Goal: Check status: Check status

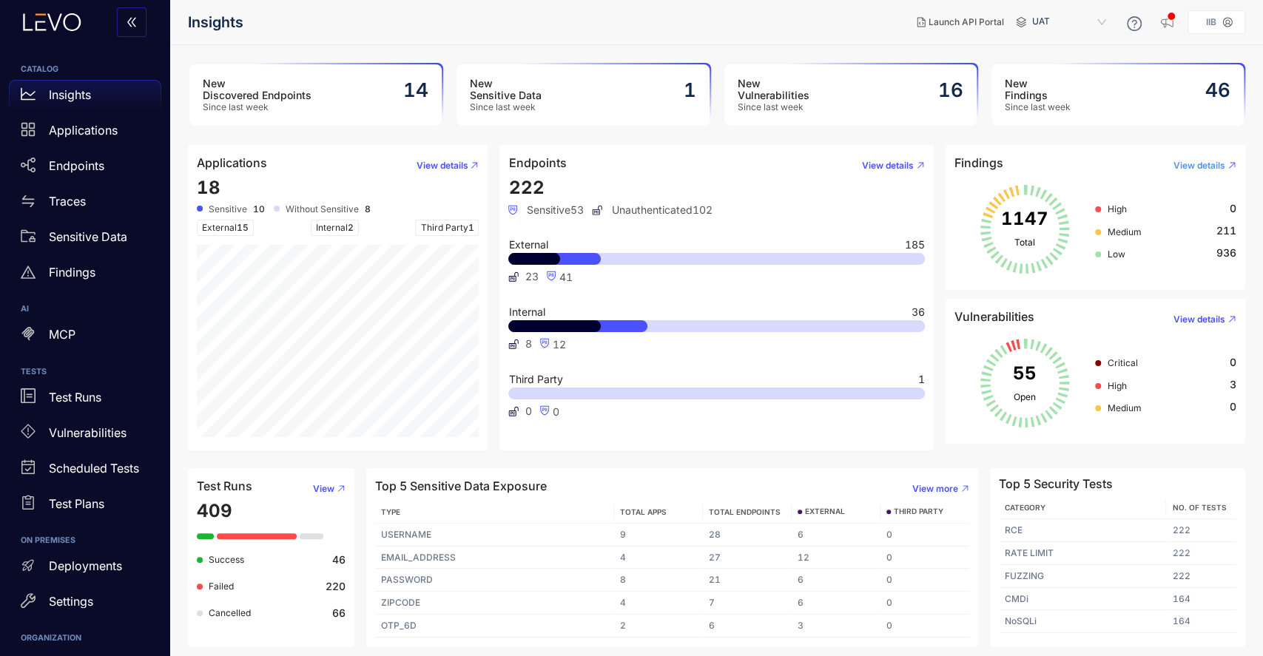
click at [1203, 163] on span "View details" at bounding box center [1200, 166] width 52 height 10
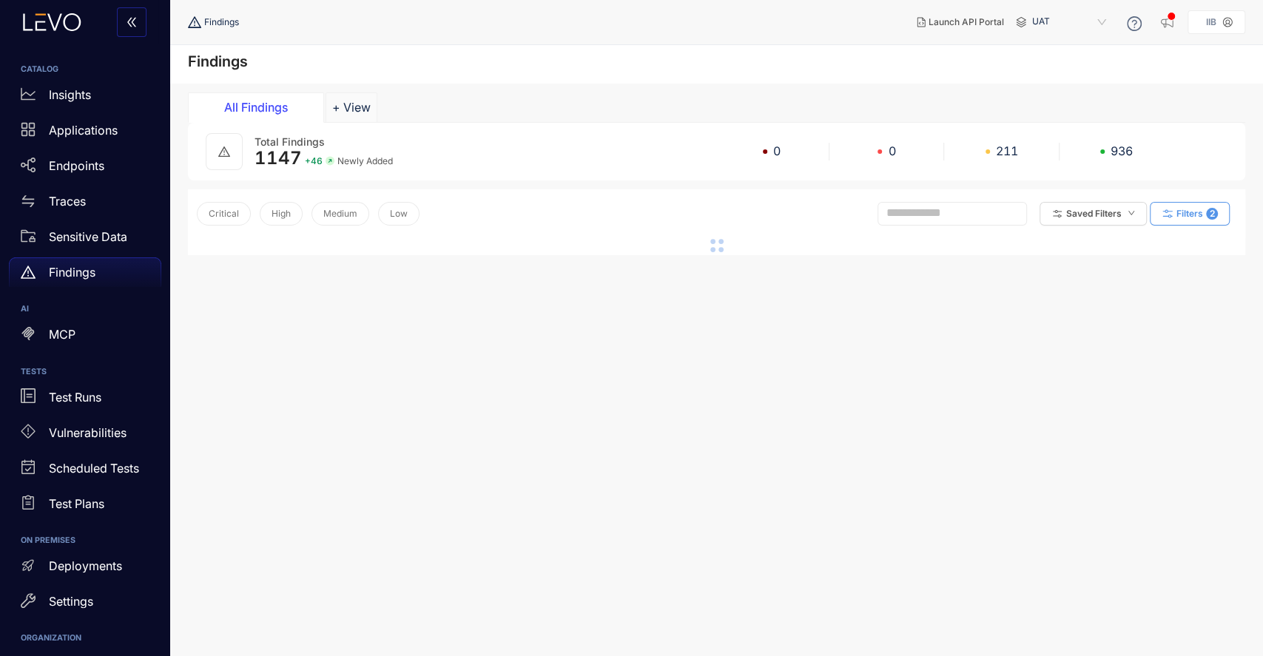
click at [1183, 212] on span "Filters" at bounding box center [1190, 214] width 27 height 10
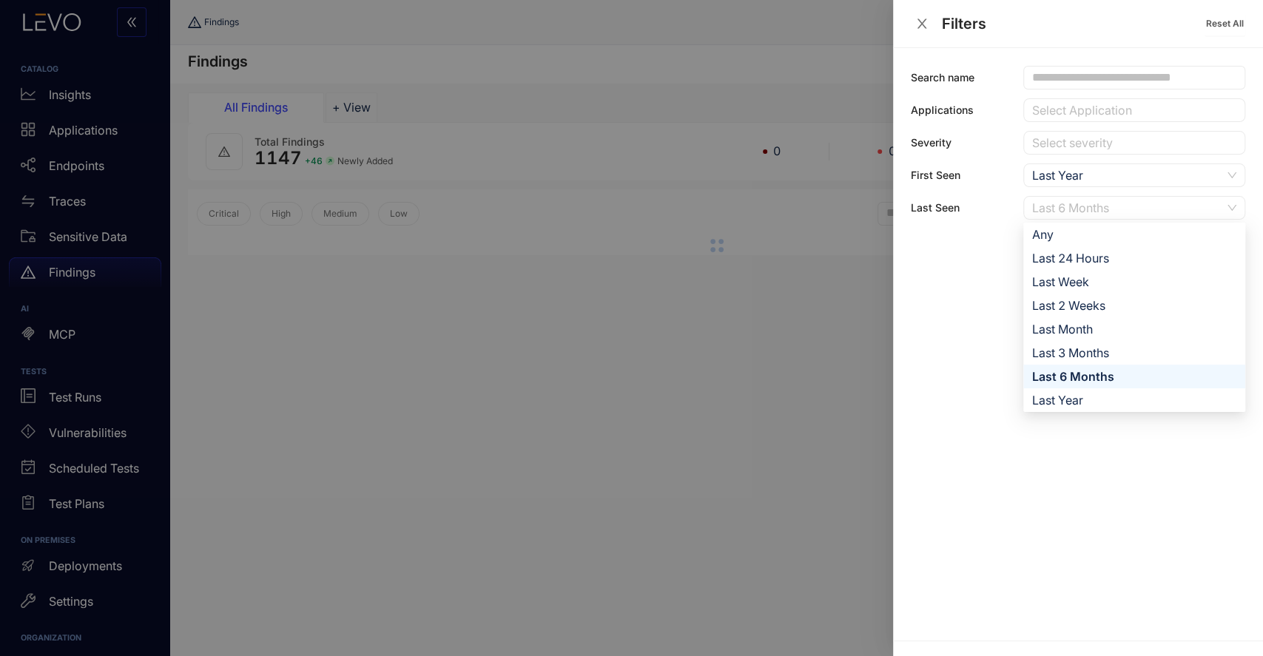
click at [1172, 198] on div "Last 6 Months" at bounding box center [1126, 208] width 189 height 22
click at [1101, 323] on div "Last Month" at bounding box center [1134, 329] width 204 height 16
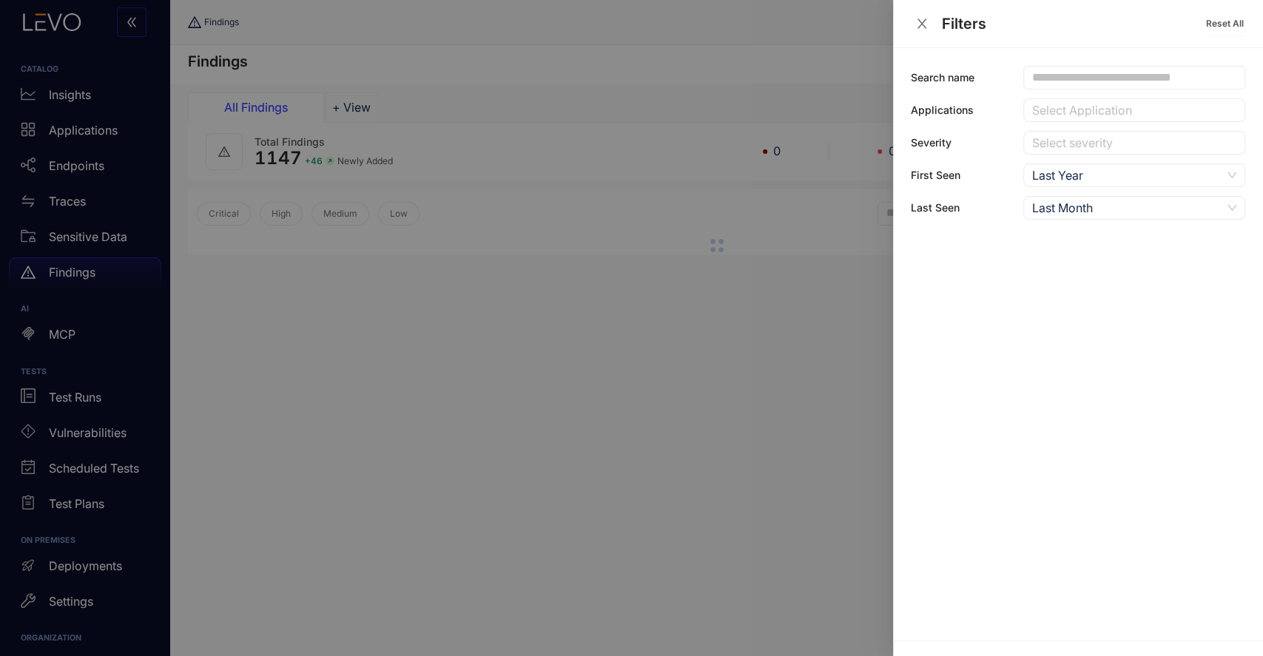
click at [701, 463] on div at bounding box center [631, 328] width 1263 height 656
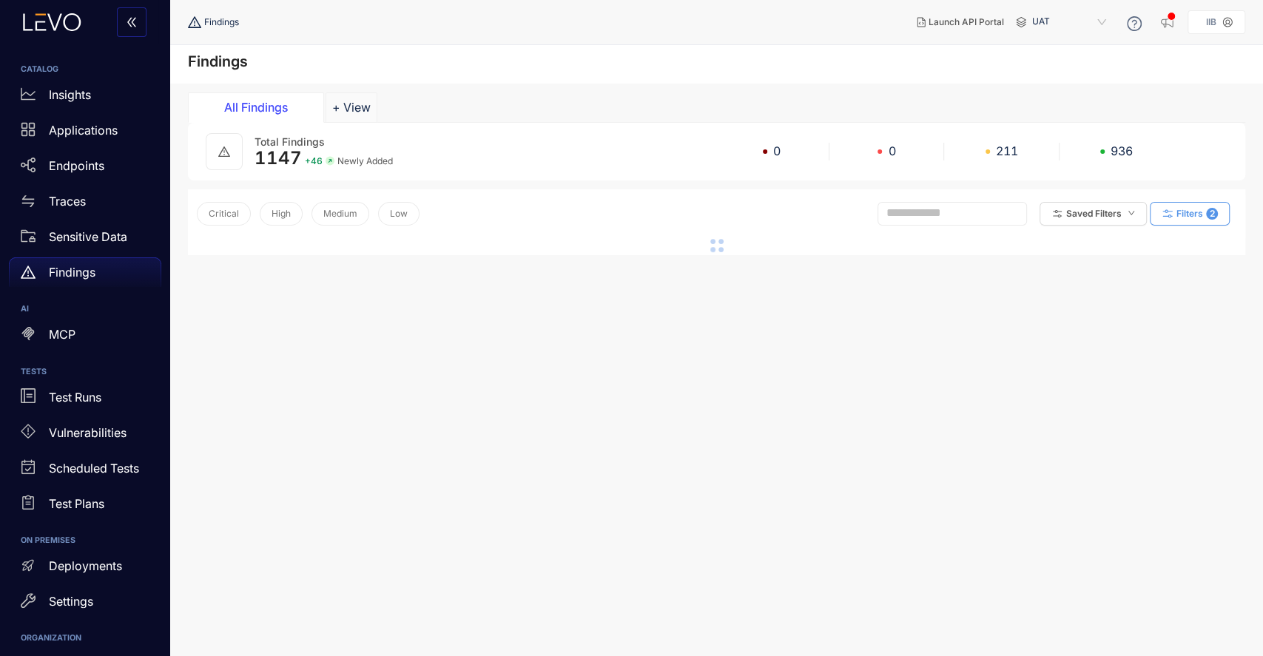
click at [1170, 216] on icon "button" at bounding box center [1167, 213] width 13 height 13
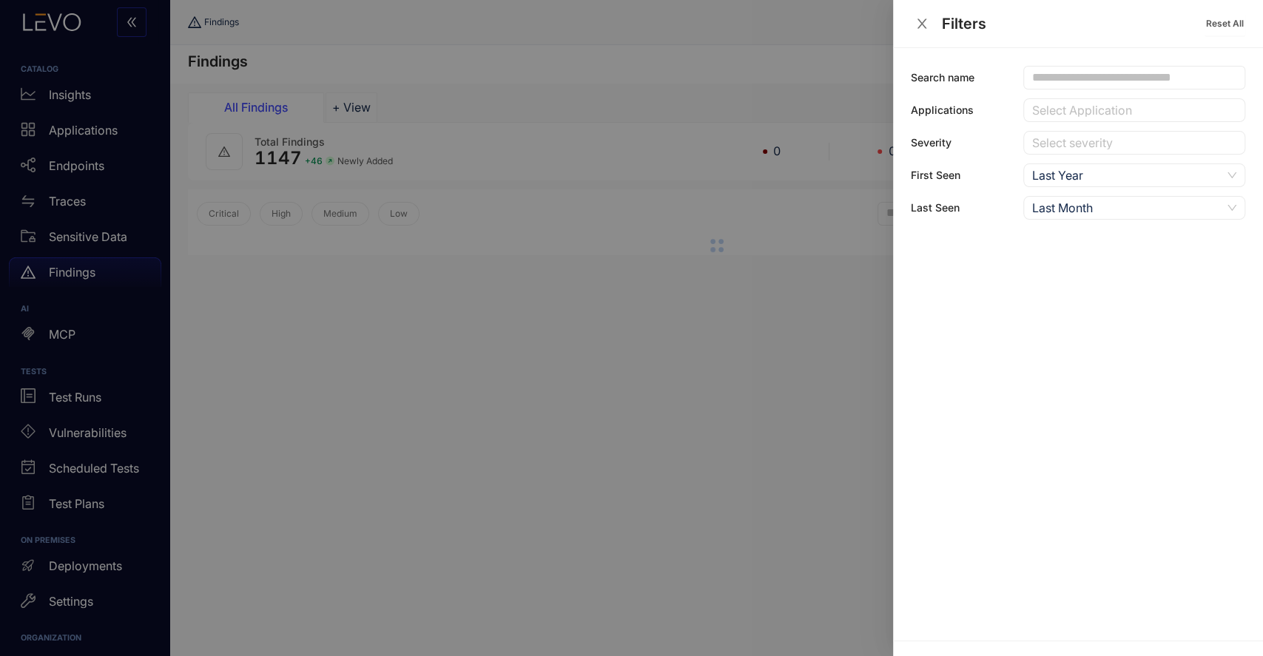
click at [758, 400] on div at bounding box center [631, 328] width 1263 height 656
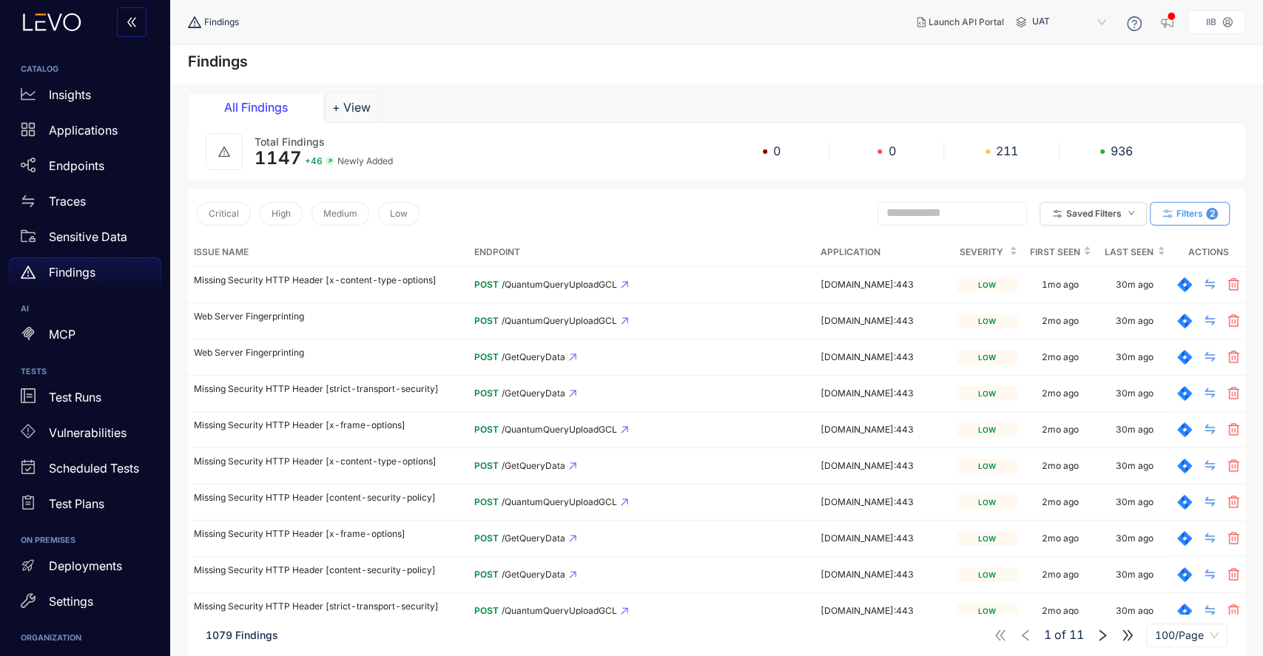
click at [1180, 209] on span "Filters" at bounding box center [1190, 214] width 27 height 10
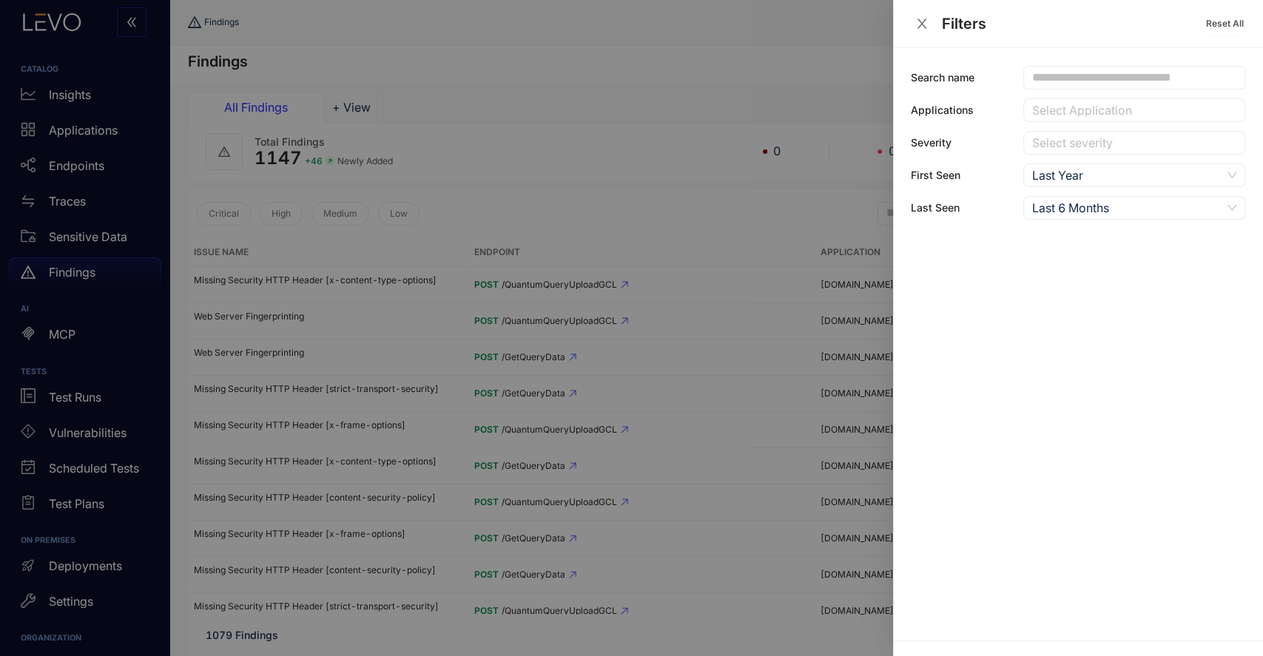
click at [1151, 212] on div "Last 6 Months" at bounding box center [1126, 208] width 189 height 22
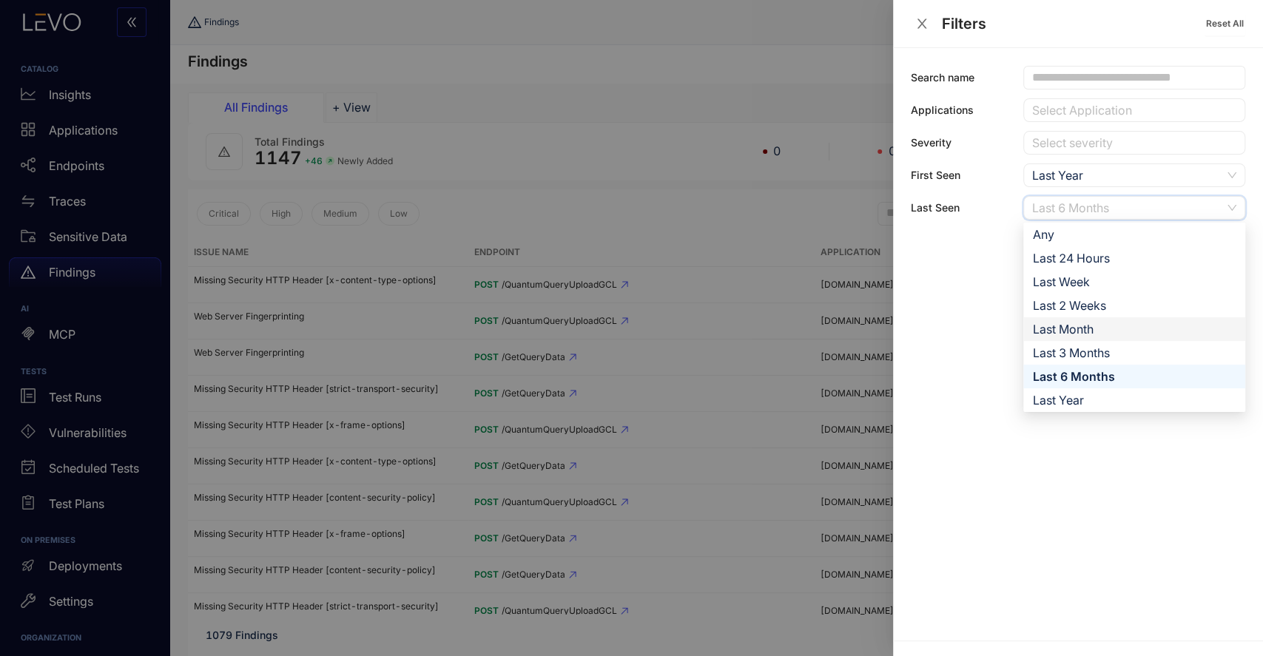
click at [1087, 328] on div "Last Month" at bounding box center [1134, 329] width 204 height 16
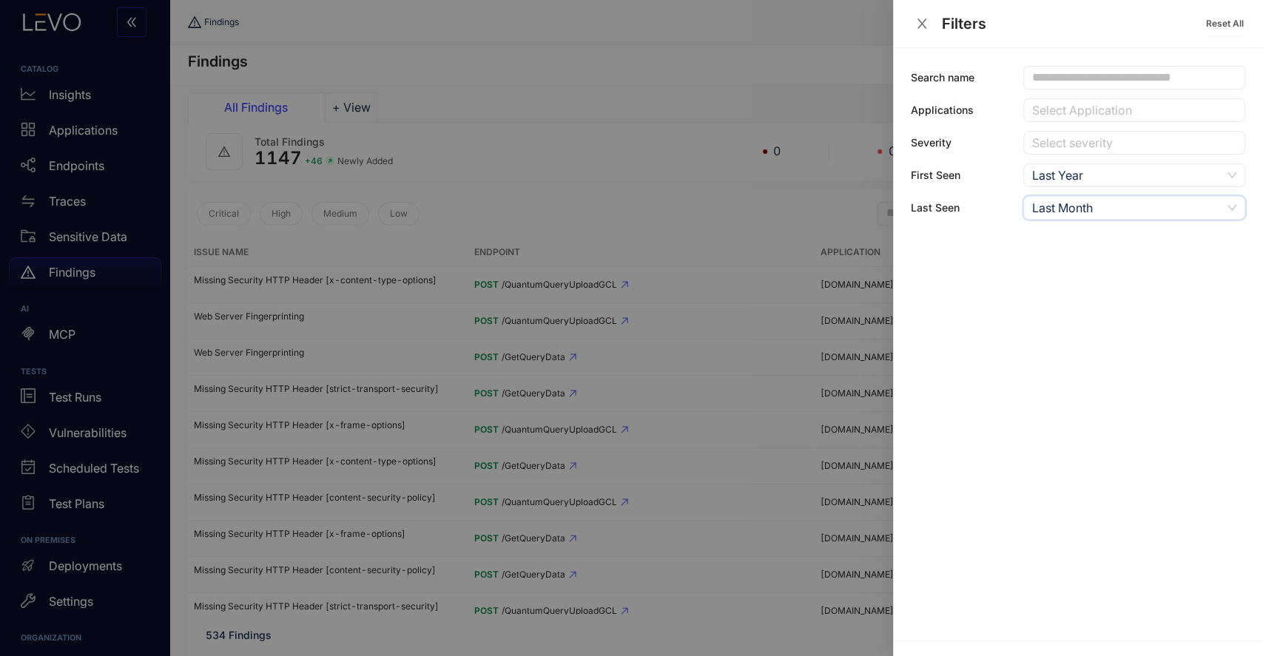
click at [762, 212] on div at bounding box center [631, 328] width 1263 height 656
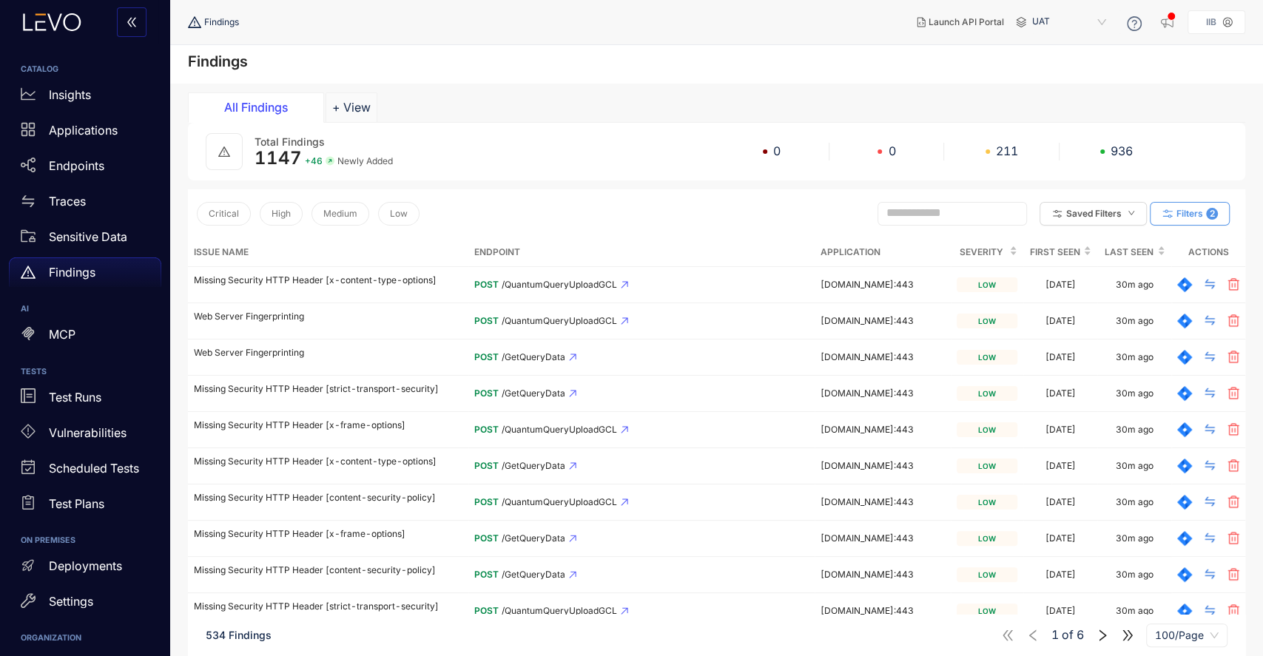
click at [1195, 218] on button "Filters 2" at bounding box center [1190, 214] width 80 height 24
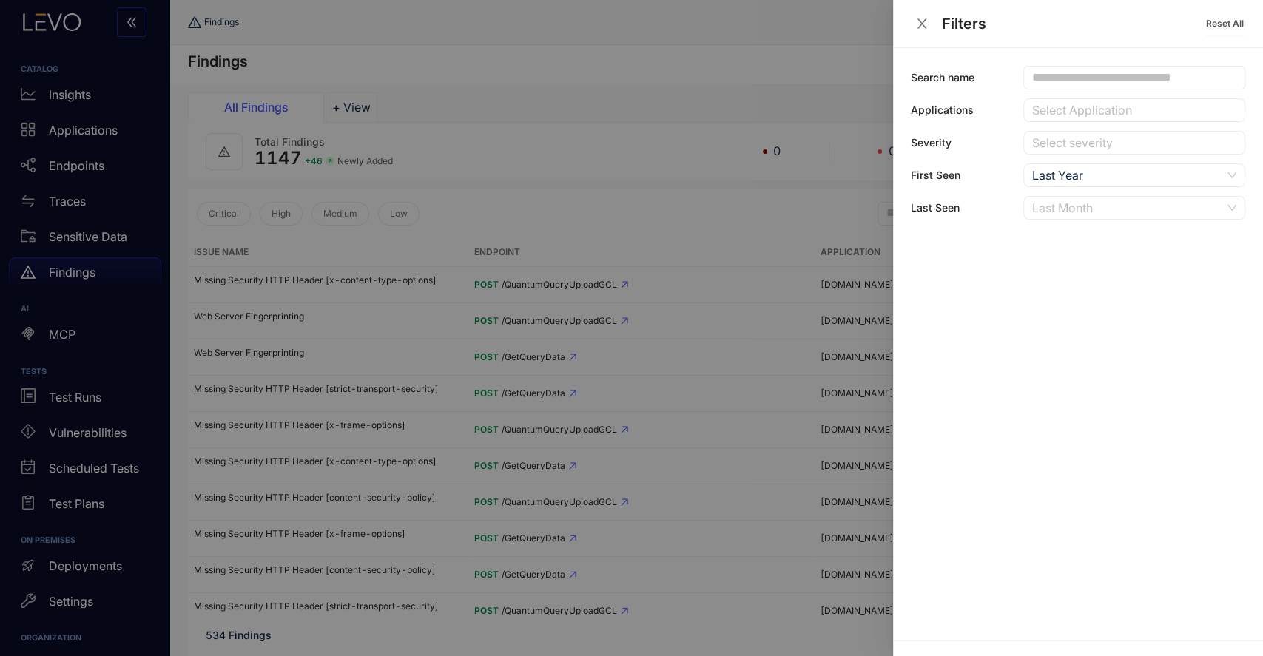
click at [1182, 215] on div "Last Month" at bounding box center [1126, 208] width 189 height 22
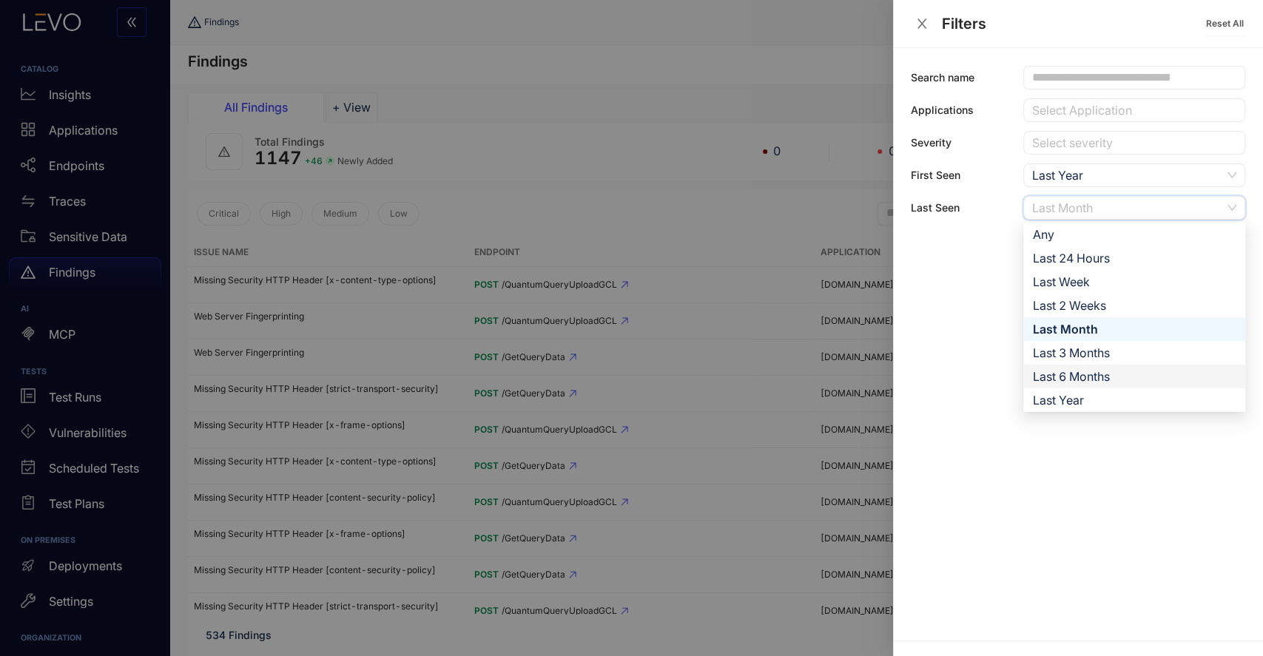
click at [1082, 371] on div "Last 6 Months" at bounding box center [1134, 377] width 204 height 16
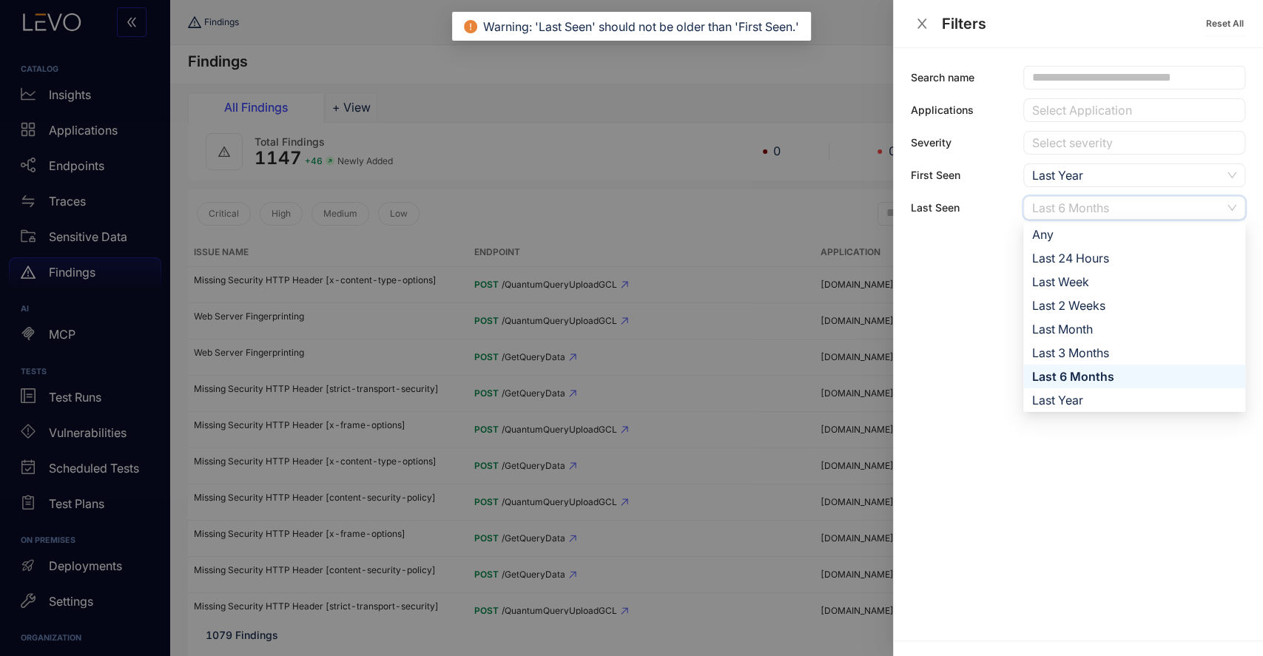
click at [1143, 211] on div "Last 6 Months" at bounding box center [1126, 208] width 189 height 22
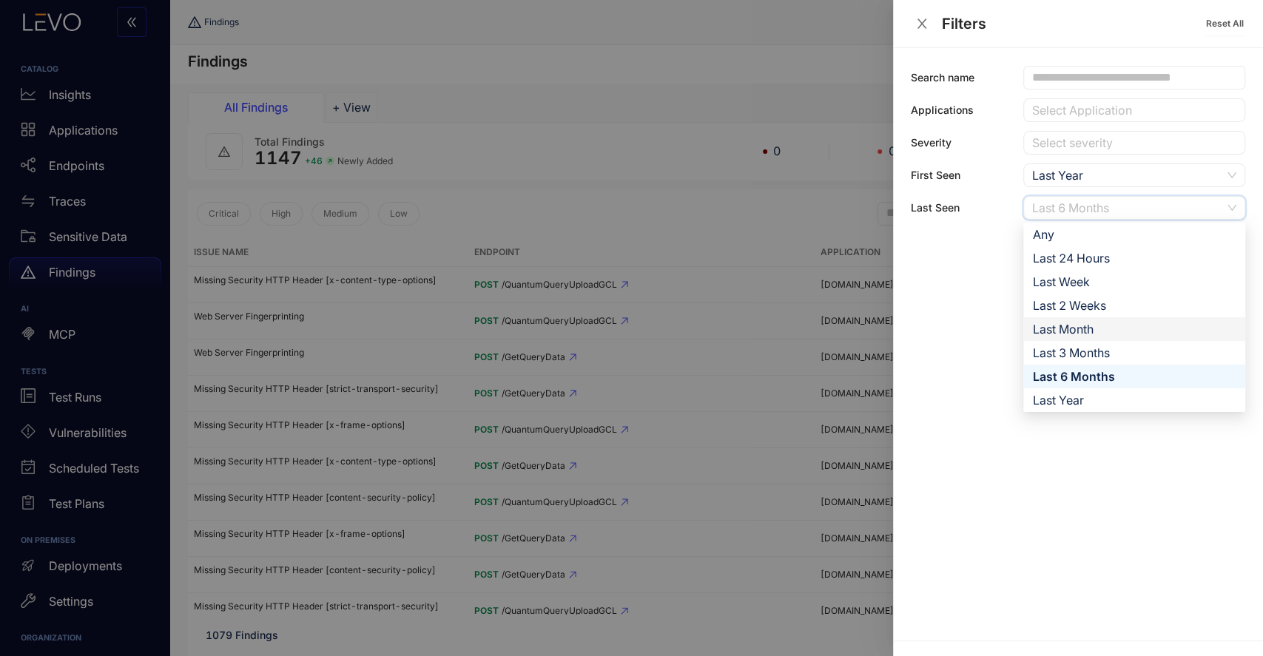
click at [1072, 330] on div "Last Month" at bounding box center [1134, 329] width 204 height 16
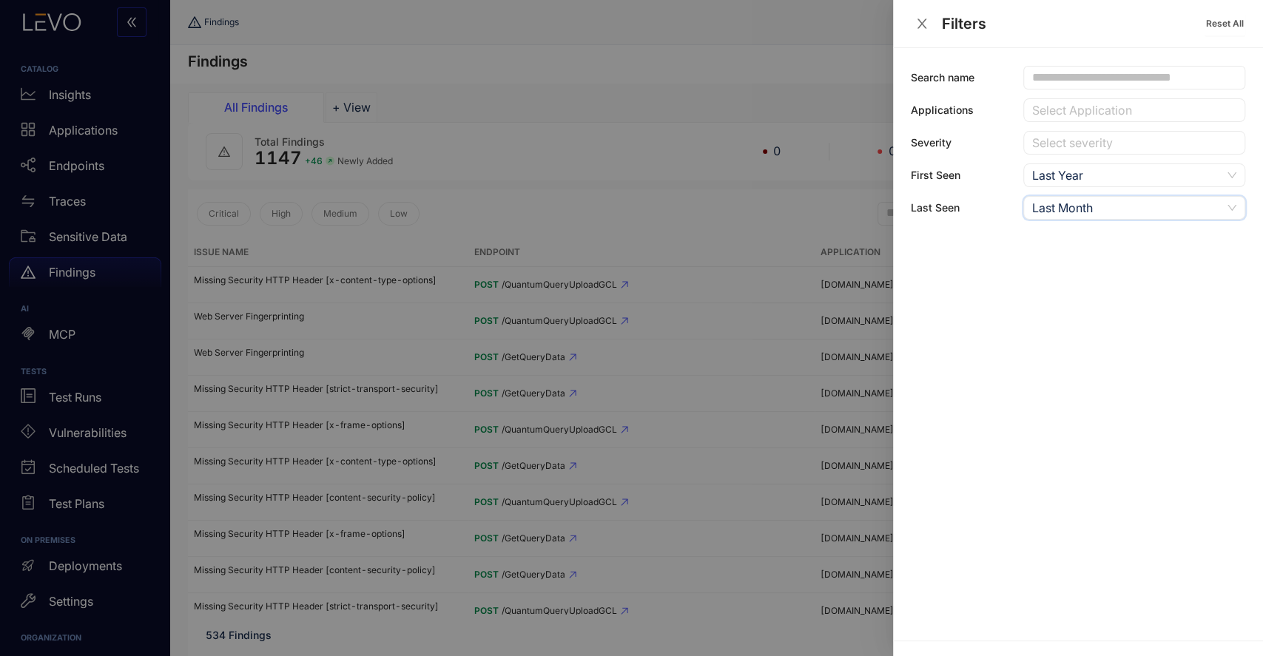
click at [813, 98] on div at bounding box center [631, 328] width 1263 height 656
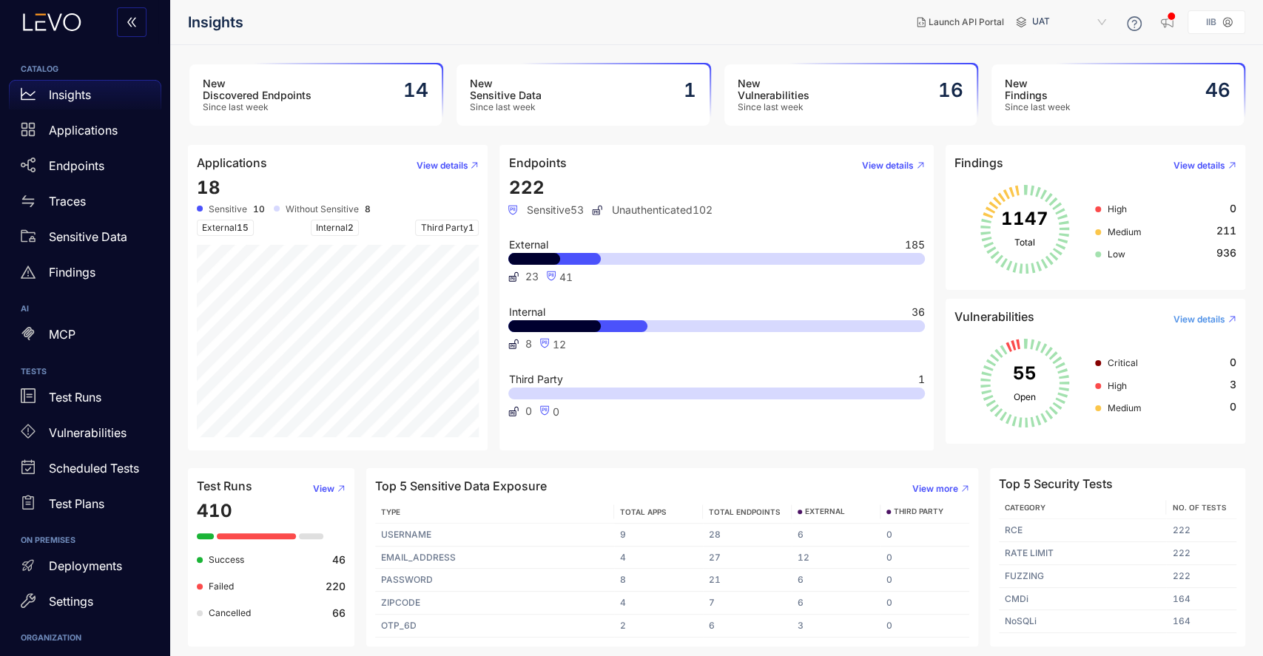
click at [1200, 317] on span "View details" at bounding box center [1200, 320] width 52 height 10
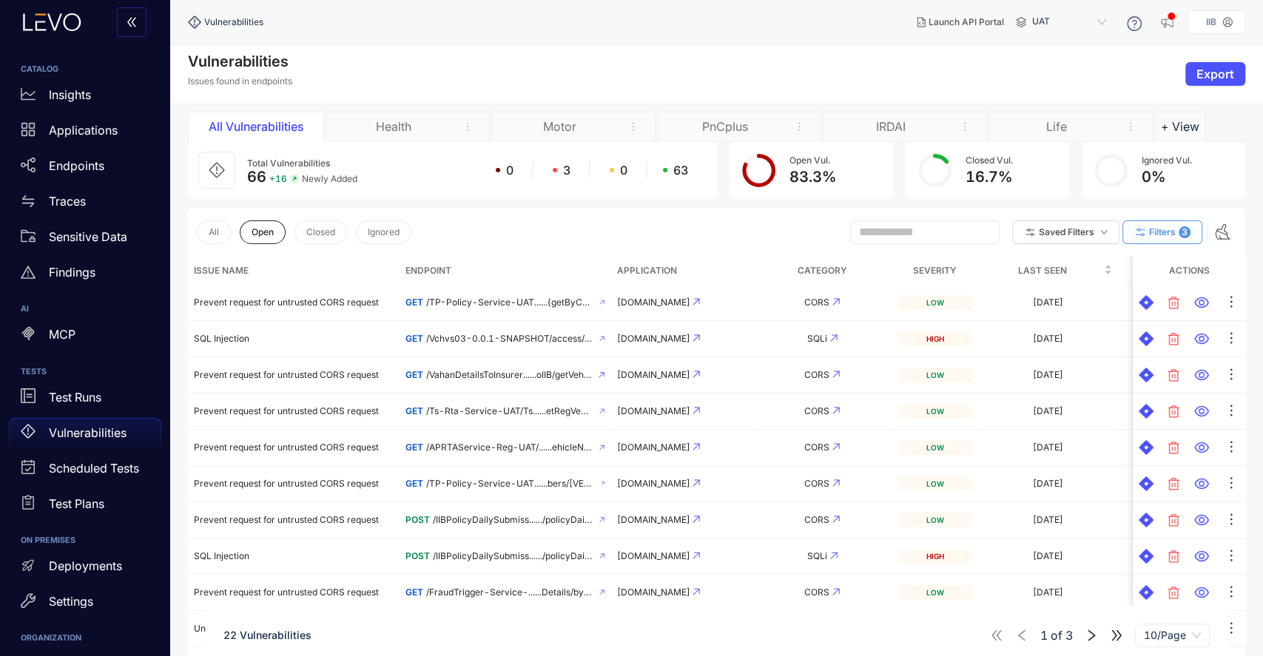
click at [1157, 224] on button "Filters 3" at bounding box center [1163, 233] width 80 height 24
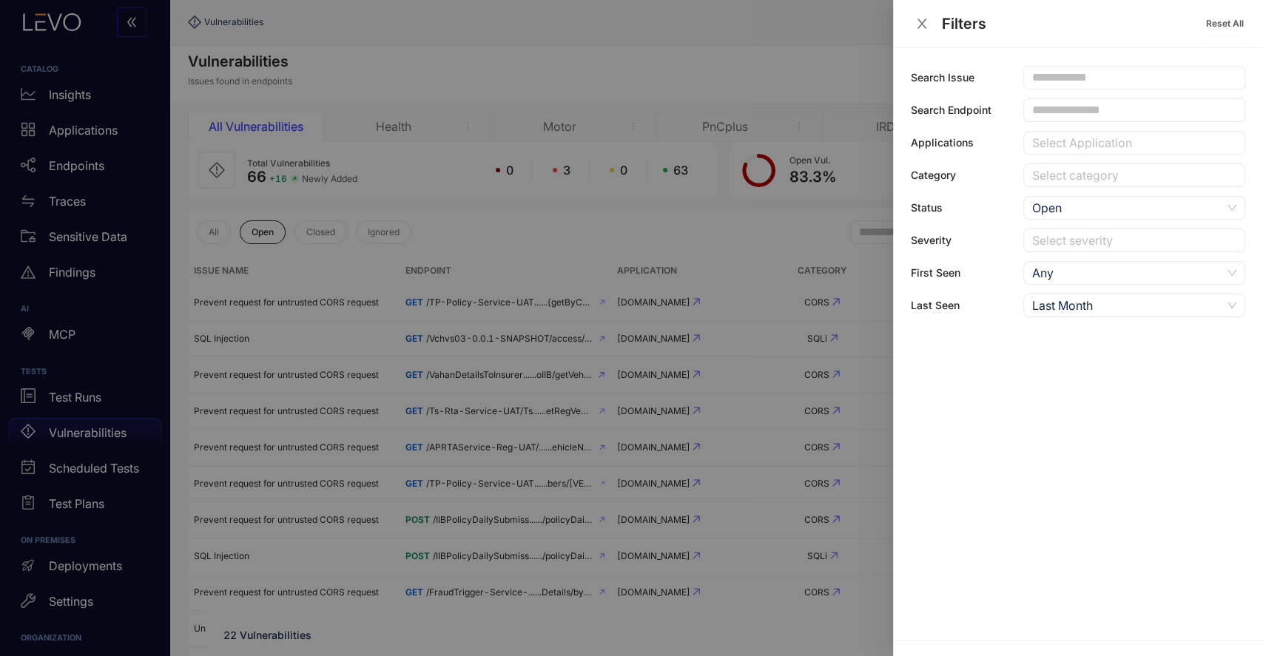
click at [835, 62] on div at bounding box center [631, 328] width 1263 height 656
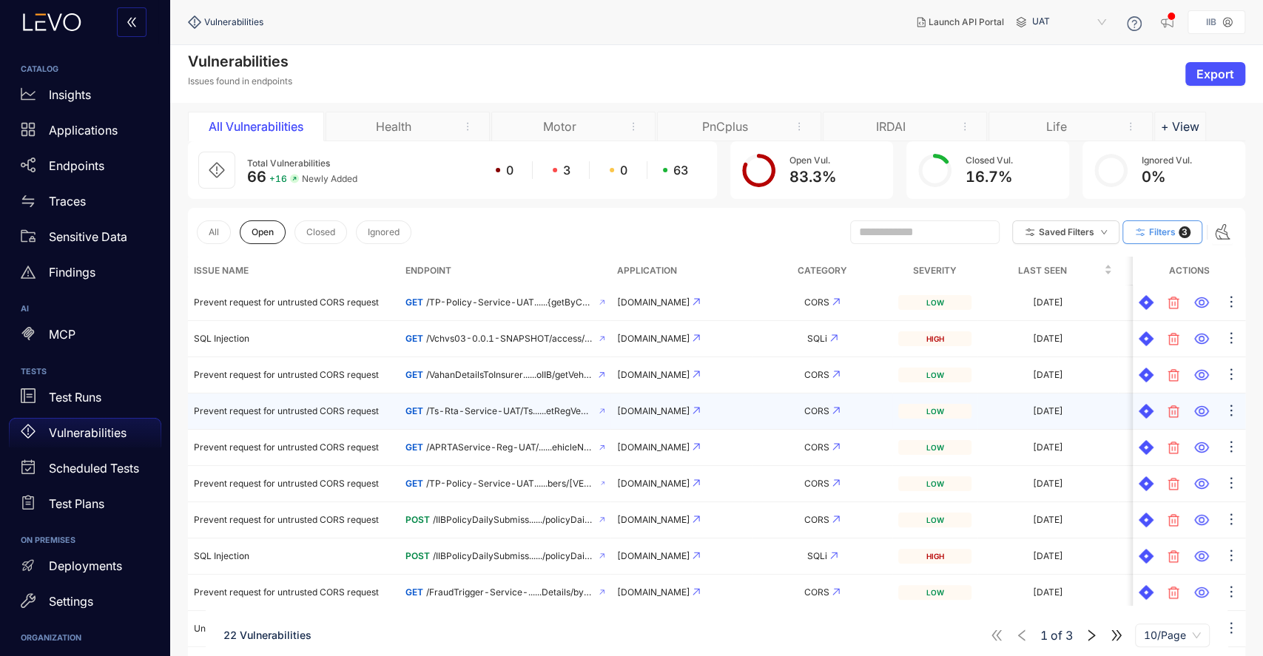
scroll to position [104, 0]
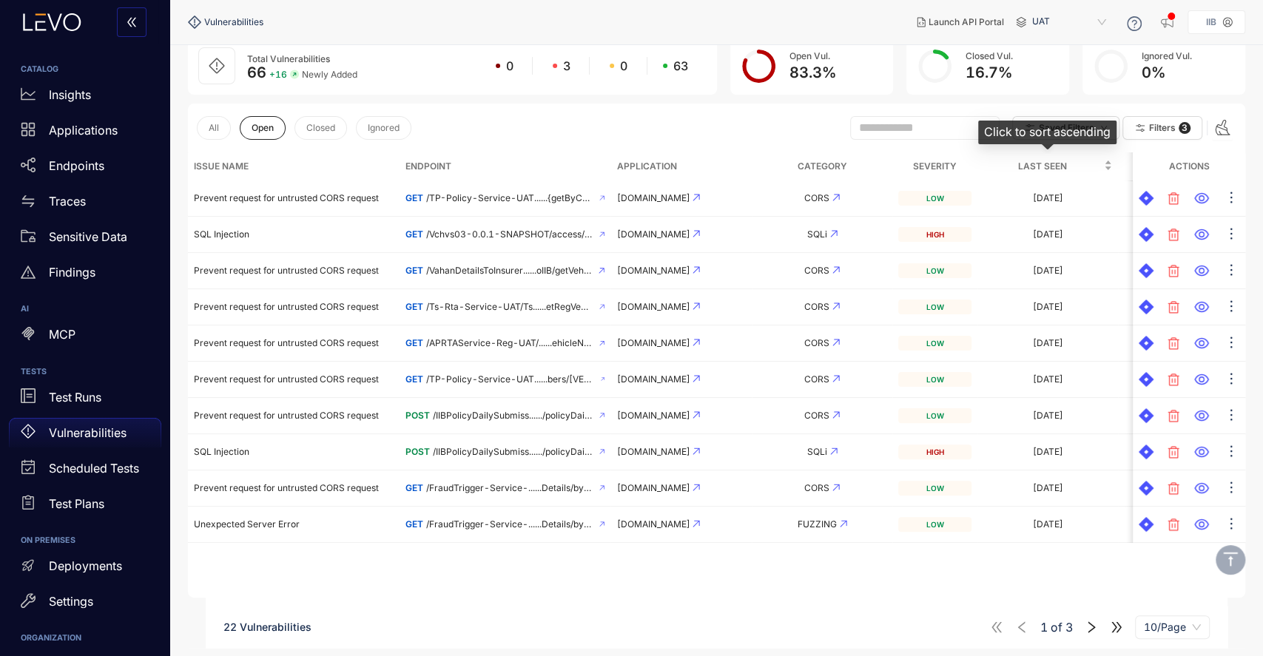
click at [984, 172] on div "Last Seen" at bounding box center [1048, 166] width 129 height 16
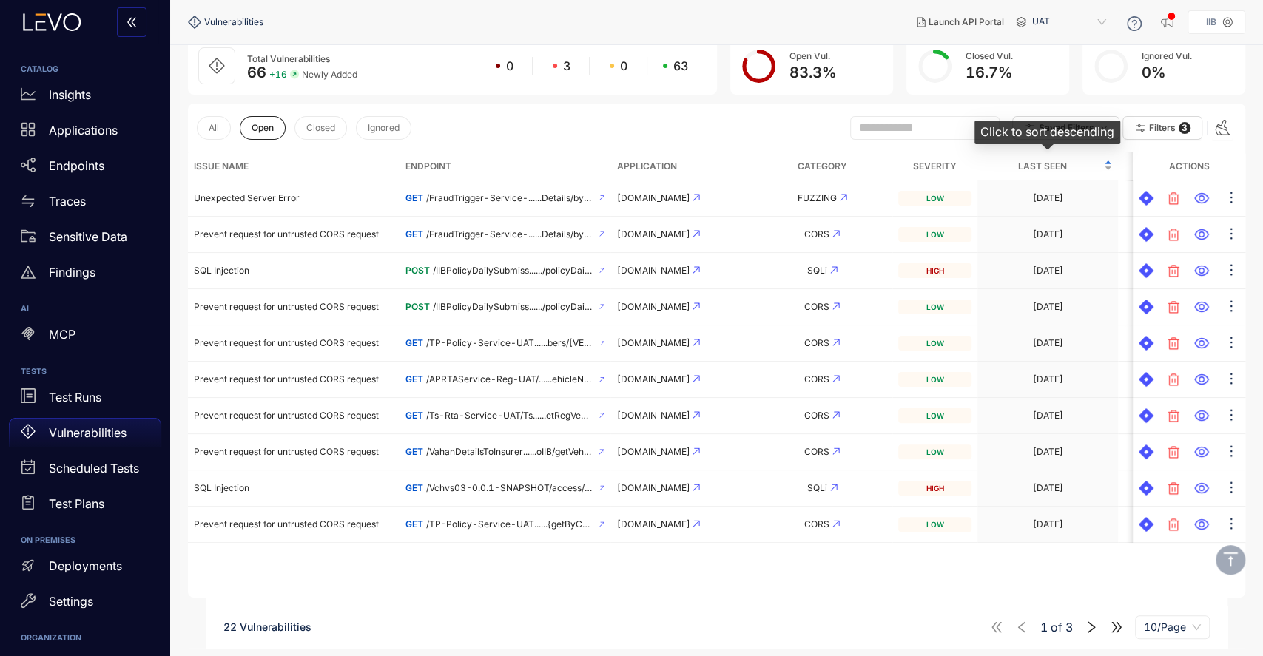
click at [984, 172] on div "Last Seen" at bounding box center [1048, 166] width 129 height 16
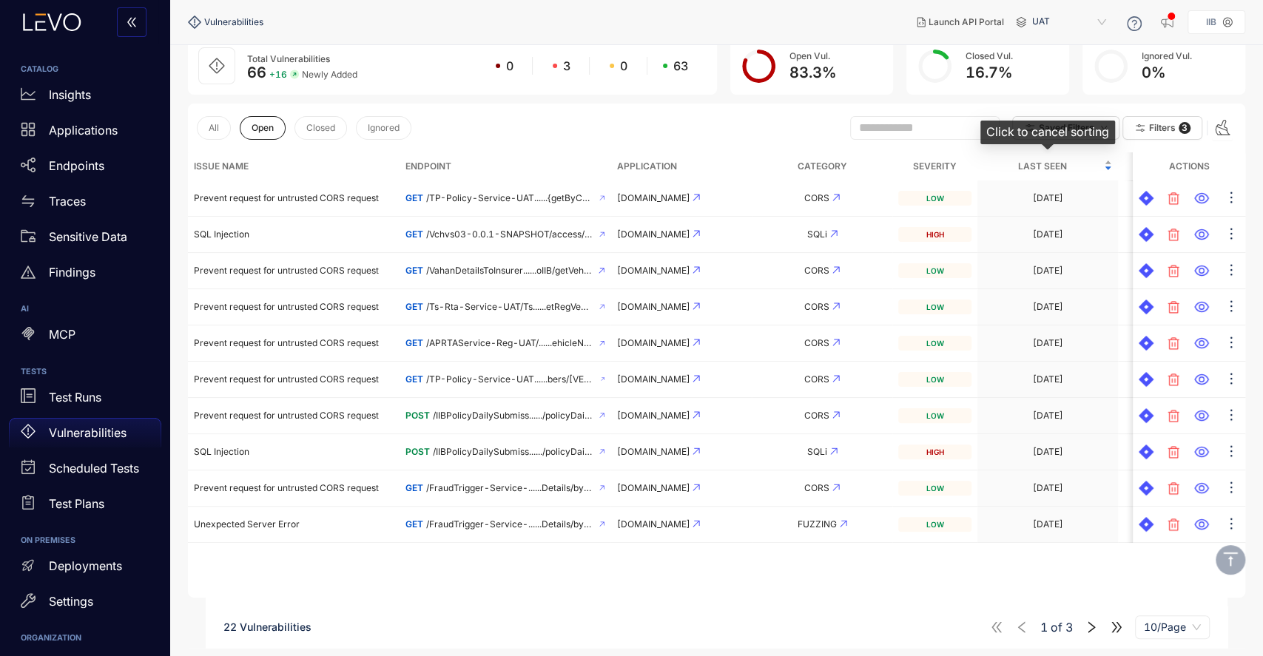
click at [984, 172] on div "Last Seen" at bounding box center [1048, 166] width 129 height 16
click at [966, 162] on th "Severity" at bounding box center [935, 166] width 84 height 28
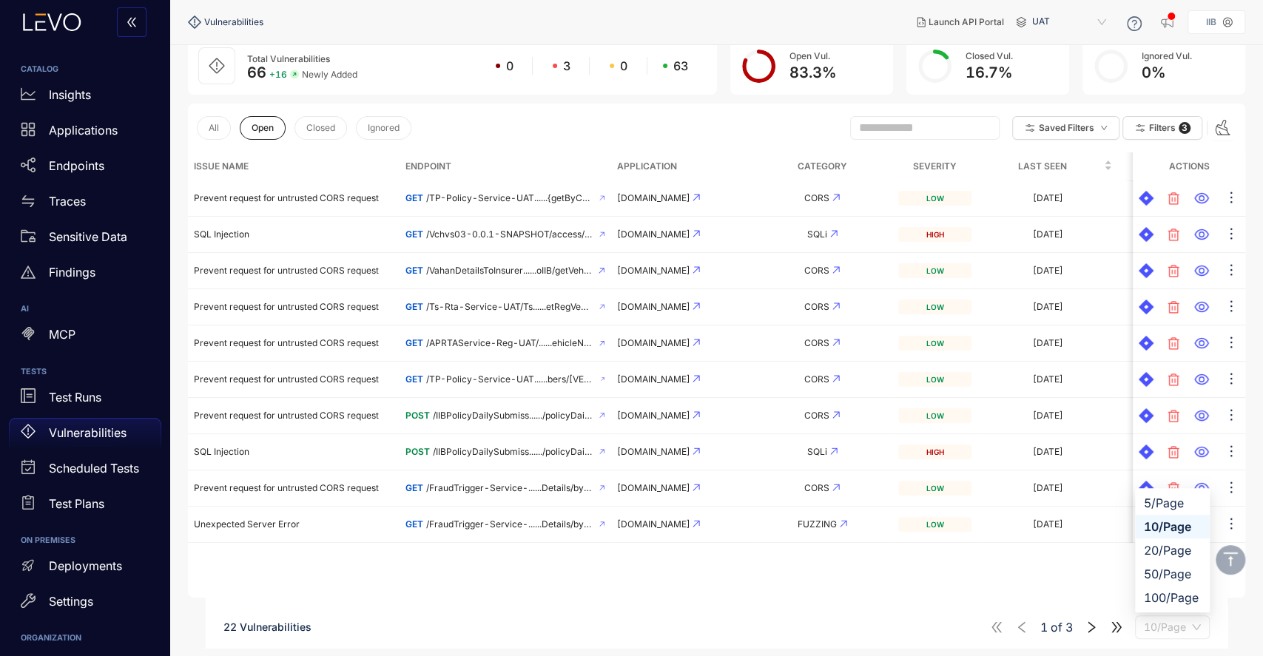
click at [1196, 628] on span "10/Page" at bounding box center [1172, 628] width 57 height 22
click at [1175, 575] on div "50/Page" at bounding box center [1172, 574] width 57 height 16
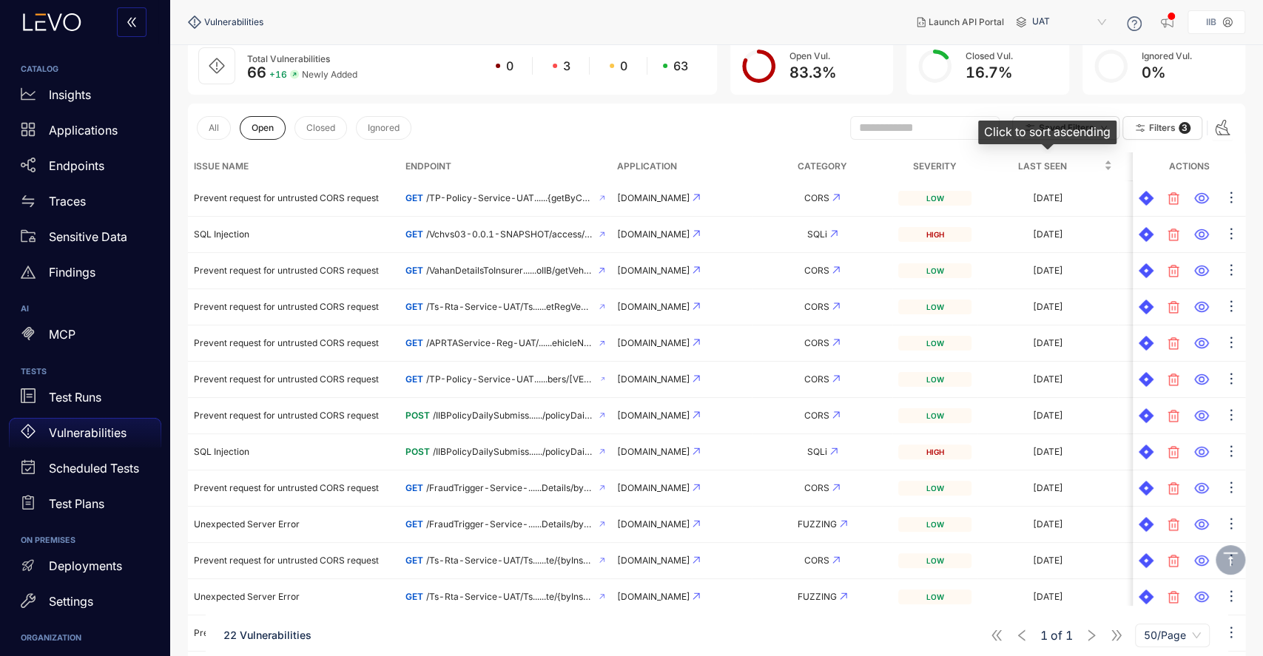
click at [984, 174] on div "Last Seen" at bounding box center [1048, 166] width 129 height 16
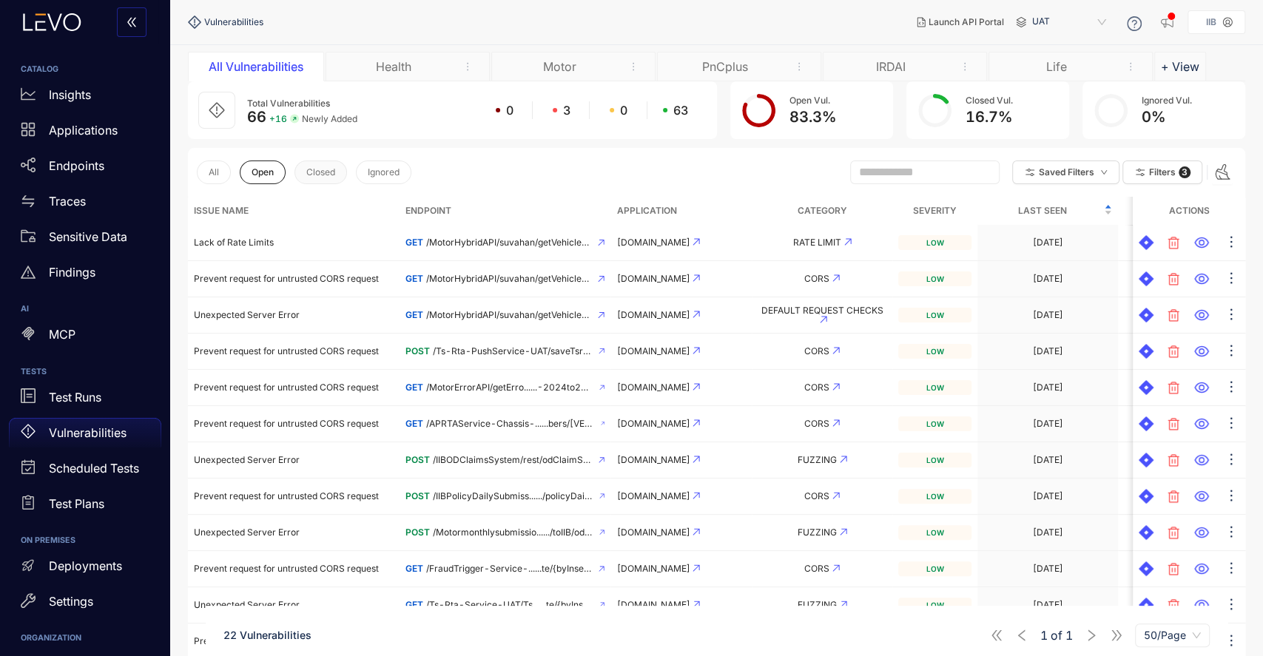
click at [320, 170] on span "Closed" at bounding box center [320, 172] width 29 height 10
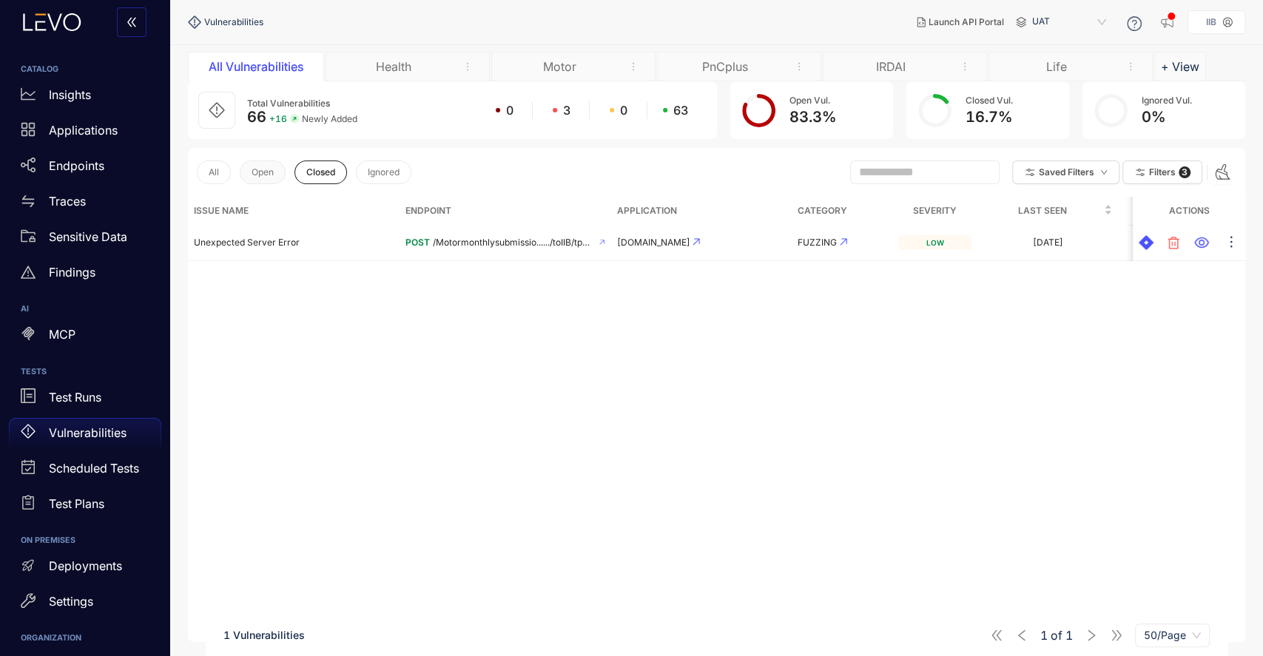
click at [272, 173] on span "Open" at bounding box center [263, 172] width 22 height 10
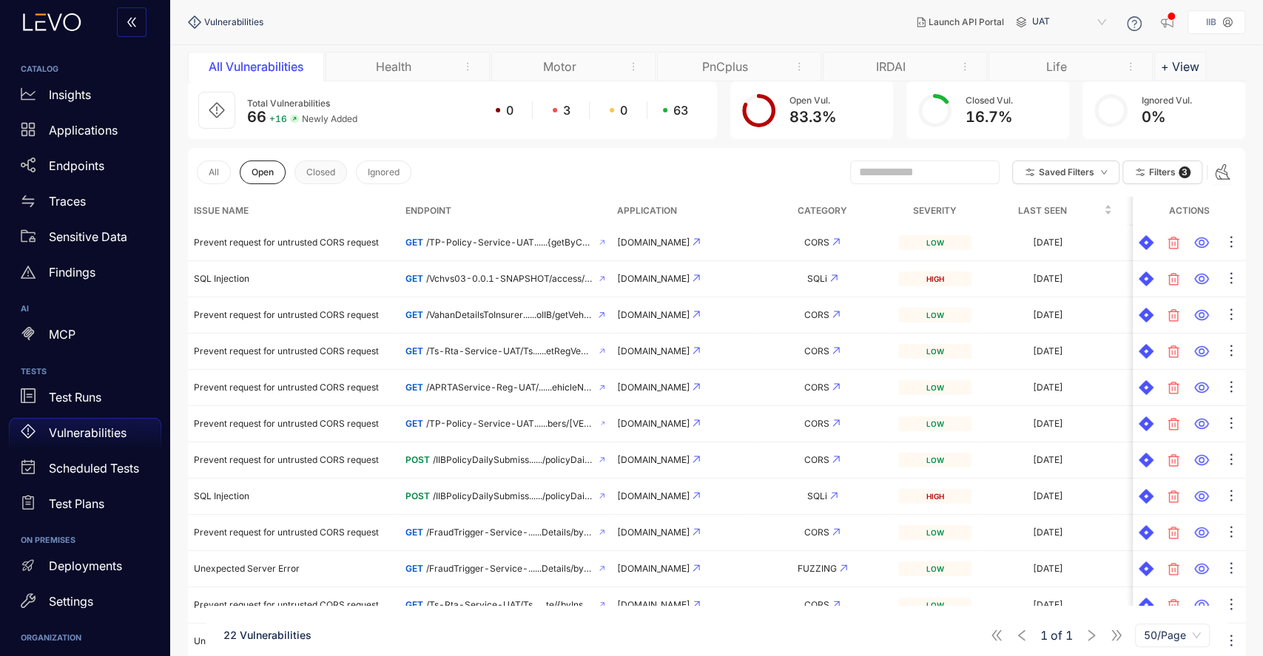
click at [335, 178] on button "Closed" at bounding box center [321, 173] width 53 height 24
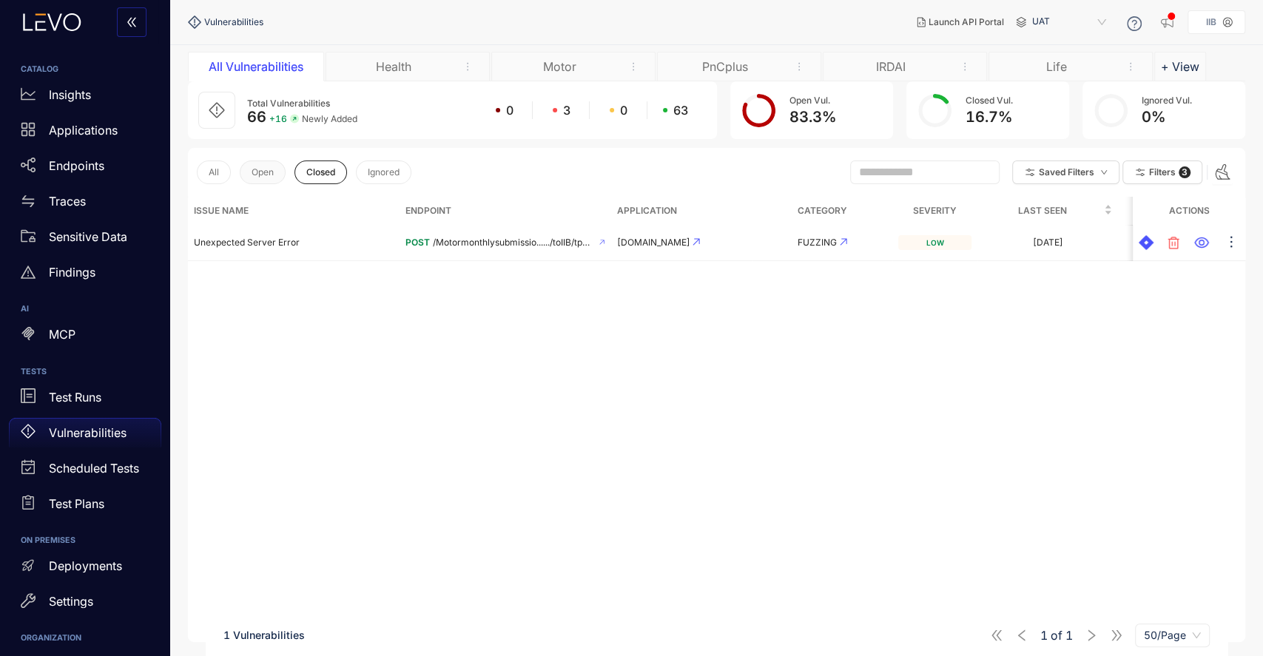
click at [265, 176] on span "Open" at bounding box center [263, 172] width 22 height 10
